Goal: Task Accomplishment & Management: Manage account settings

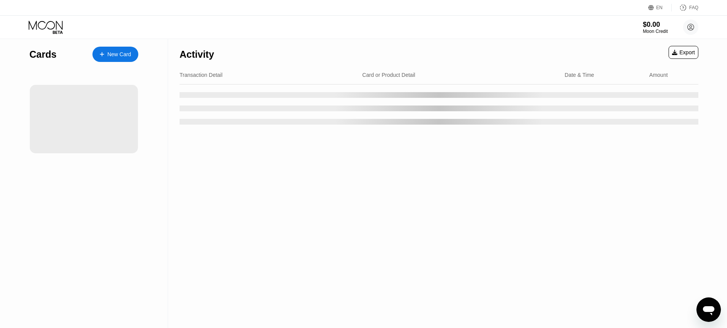
click at [123, 58] on div "New Card" at bounding box center [115, 54] width 46 height 15
